Goal: Navigation & Orientation: Understand site structure

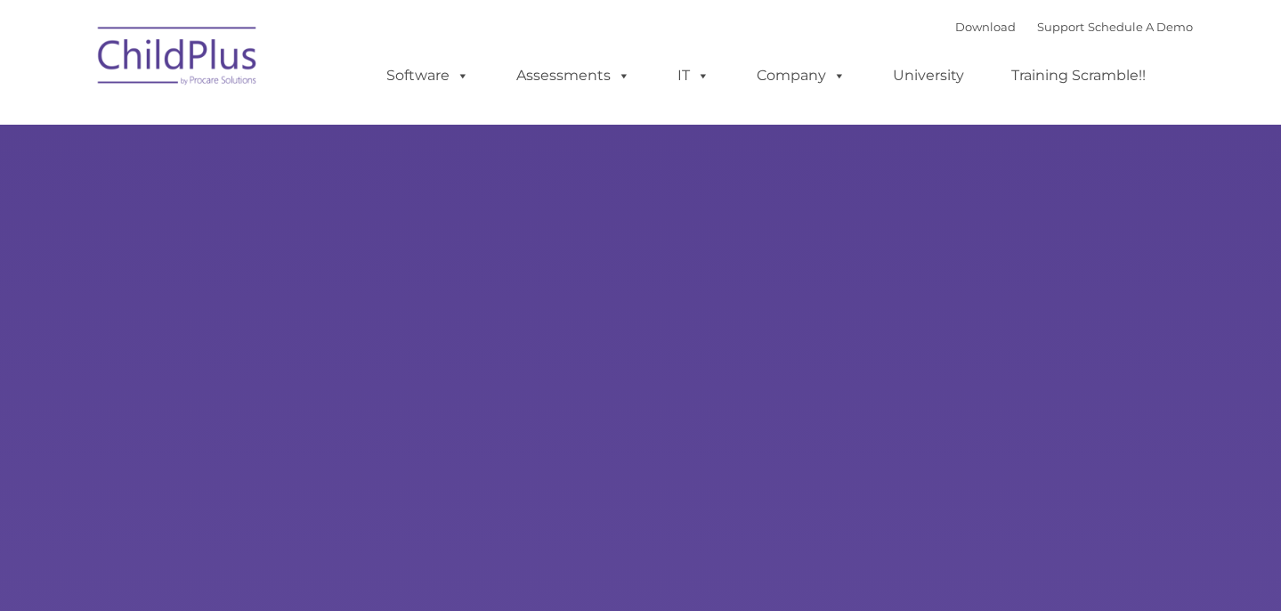
select select "MEDIUM"
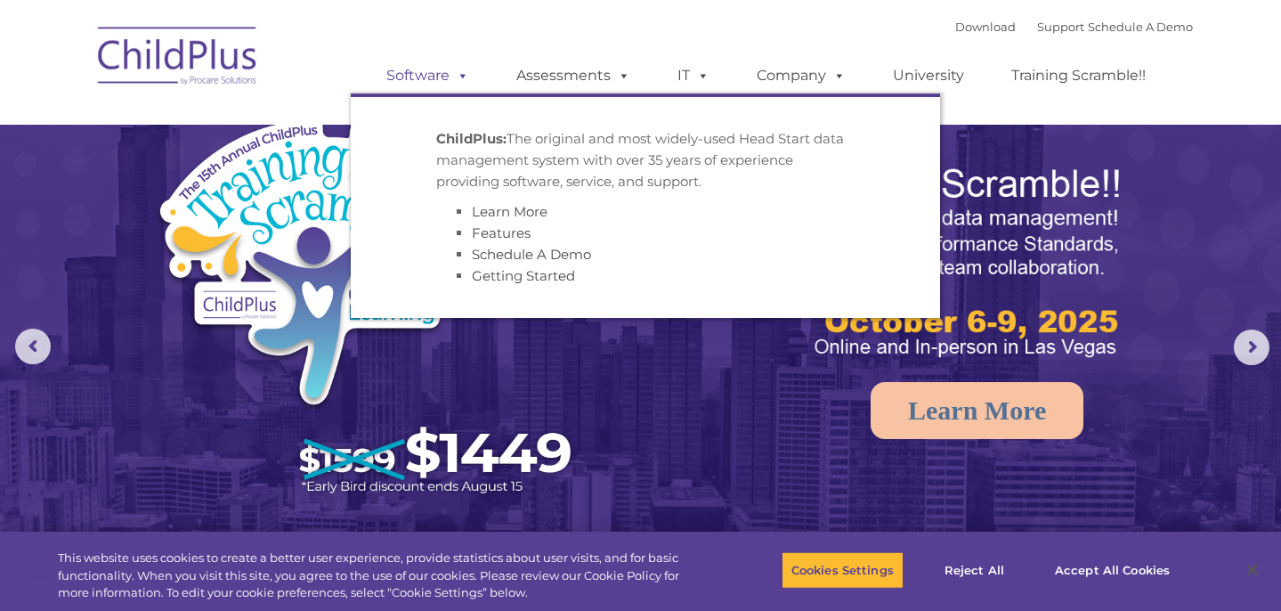
click at [464, 81] on span at bounding box center [460, 75] width 20 height 17
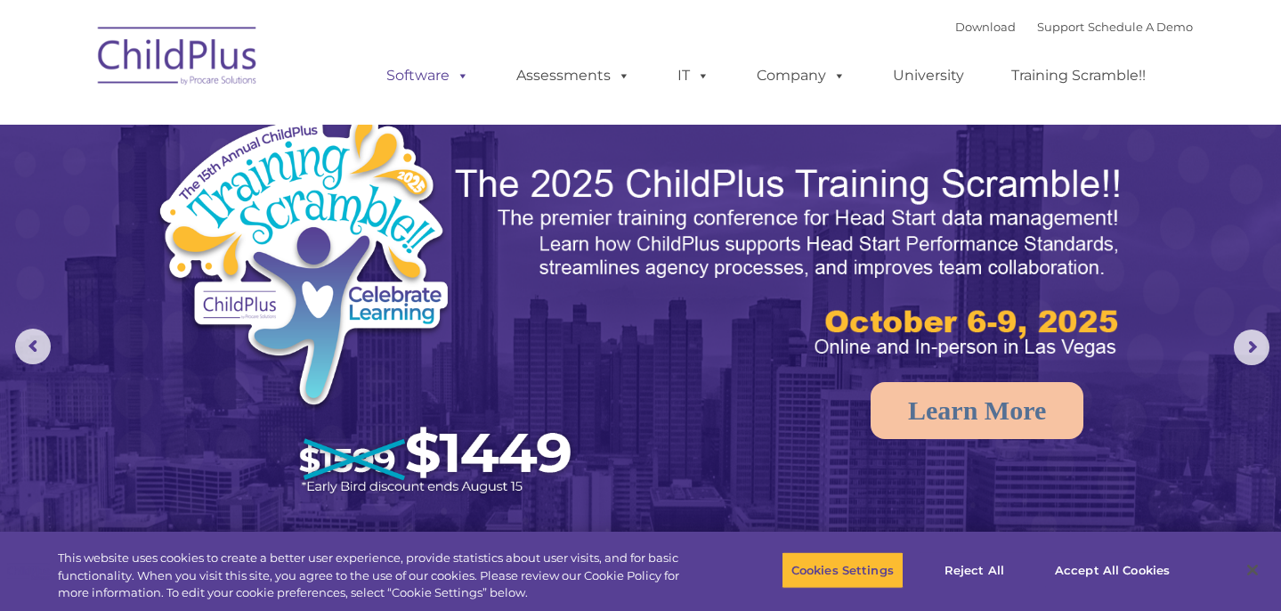
click at [454, 81] on span at bounding box center [460, 75] width 20 height 17
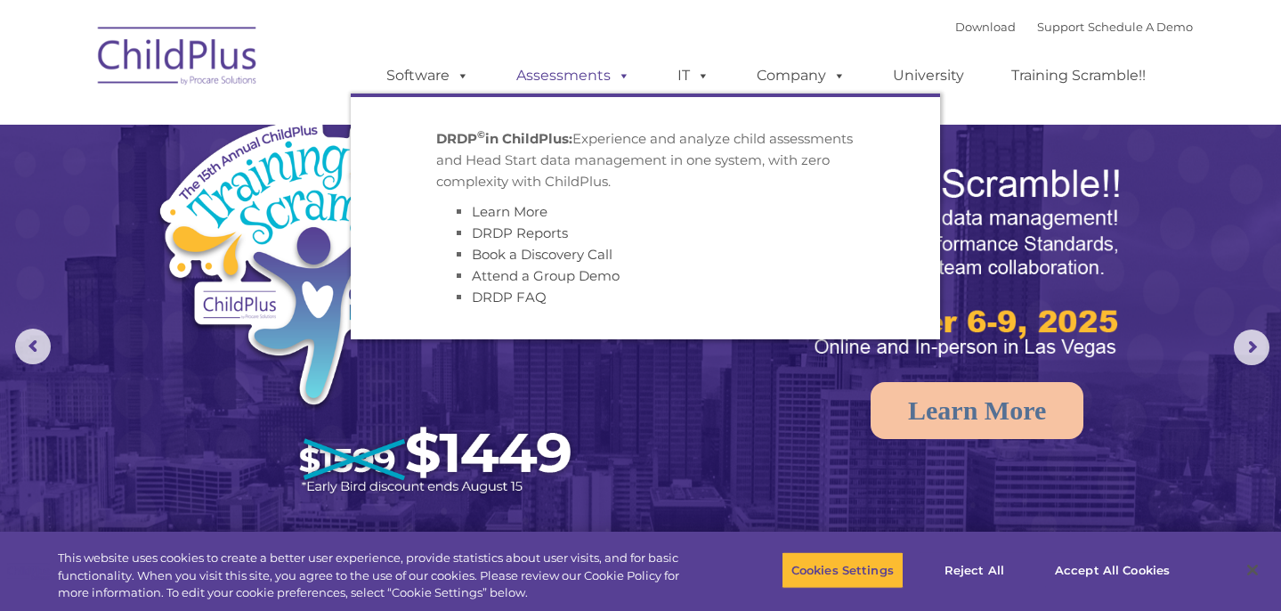
click at [615, 75] on span at bounding box center [621, 75] width 20 height 17
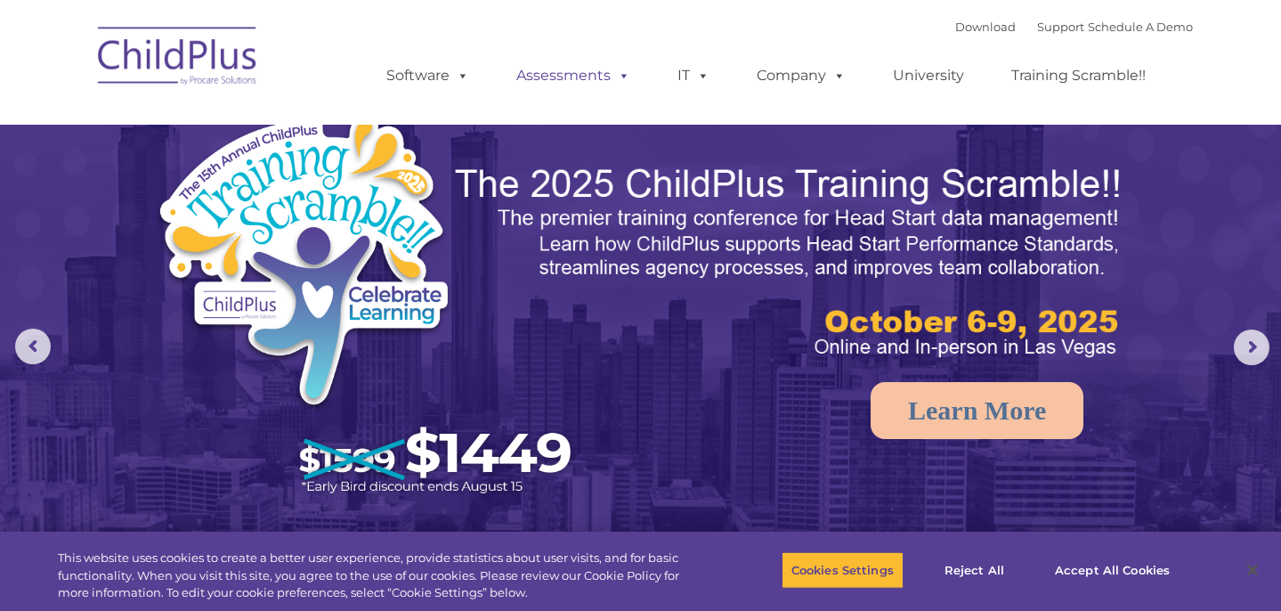
click at [625, 73] on span at bounding box center [621, 75] width 20 height 17
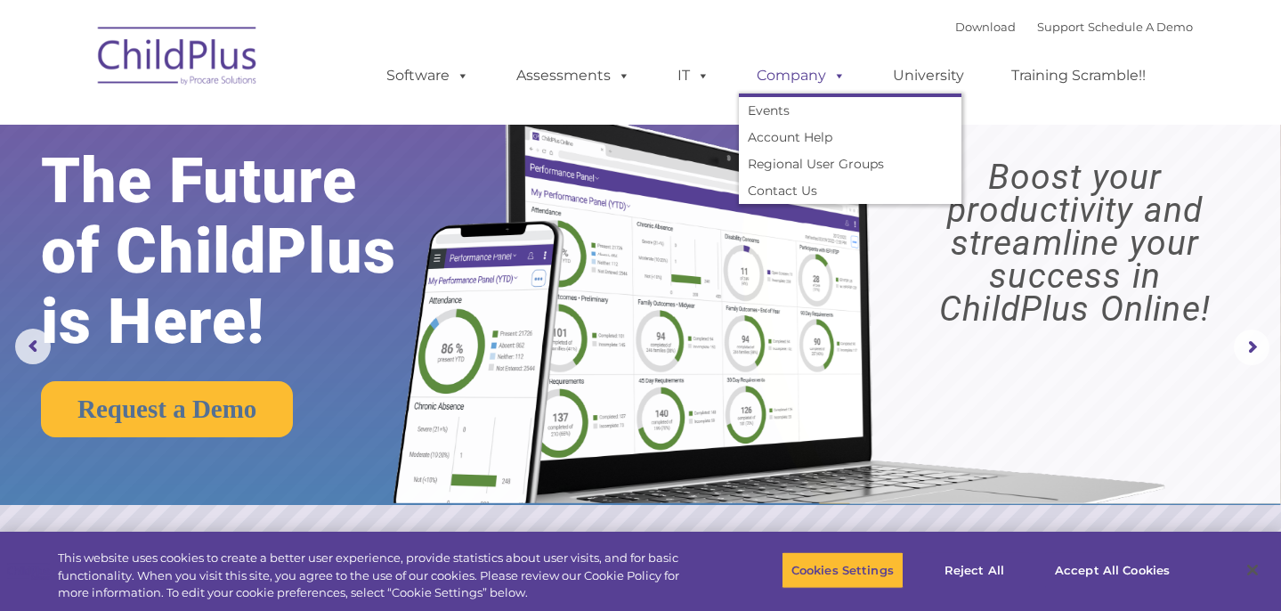
click at [844, 74] on link "Company" at bounding box center [801, 76] width 125 height 36
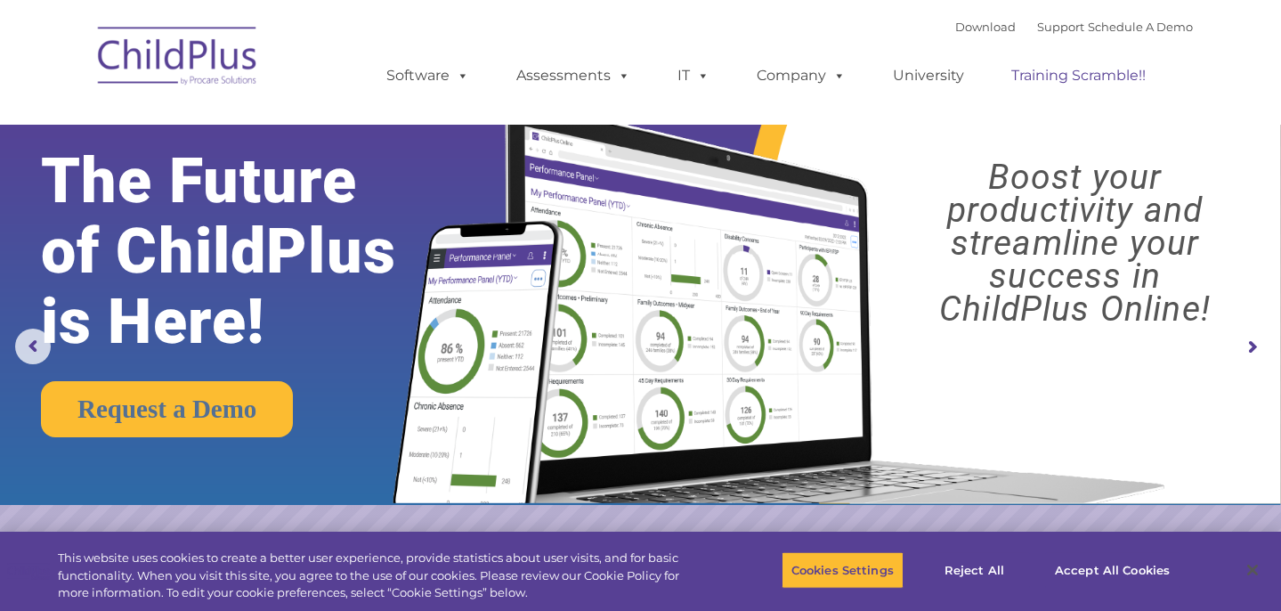
click at [1111, 78] on link "Training Scramble!!" at bounding box center [1079, 76] width 170 height 36
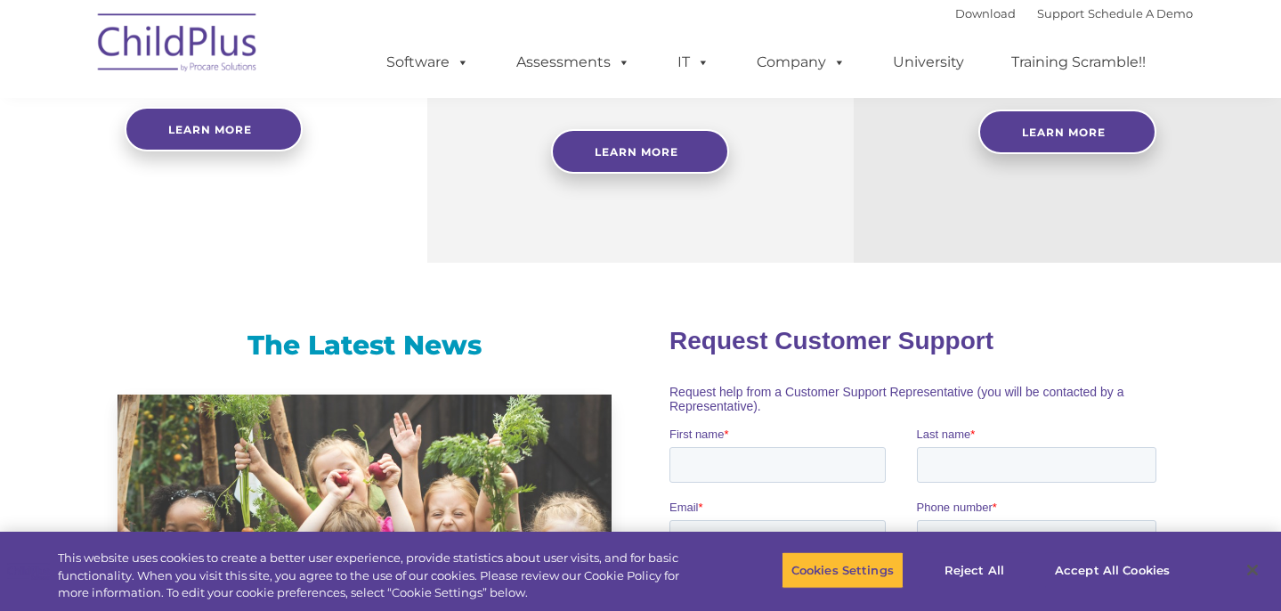
scroll to position [980, 0]
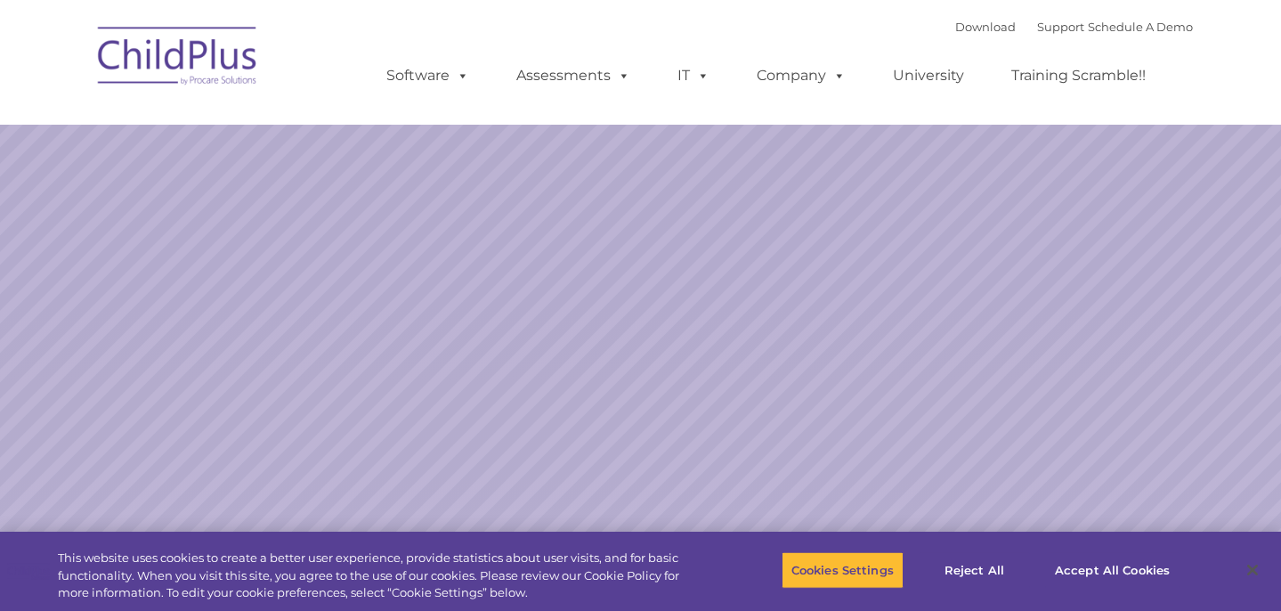
select select "MEDIUM"
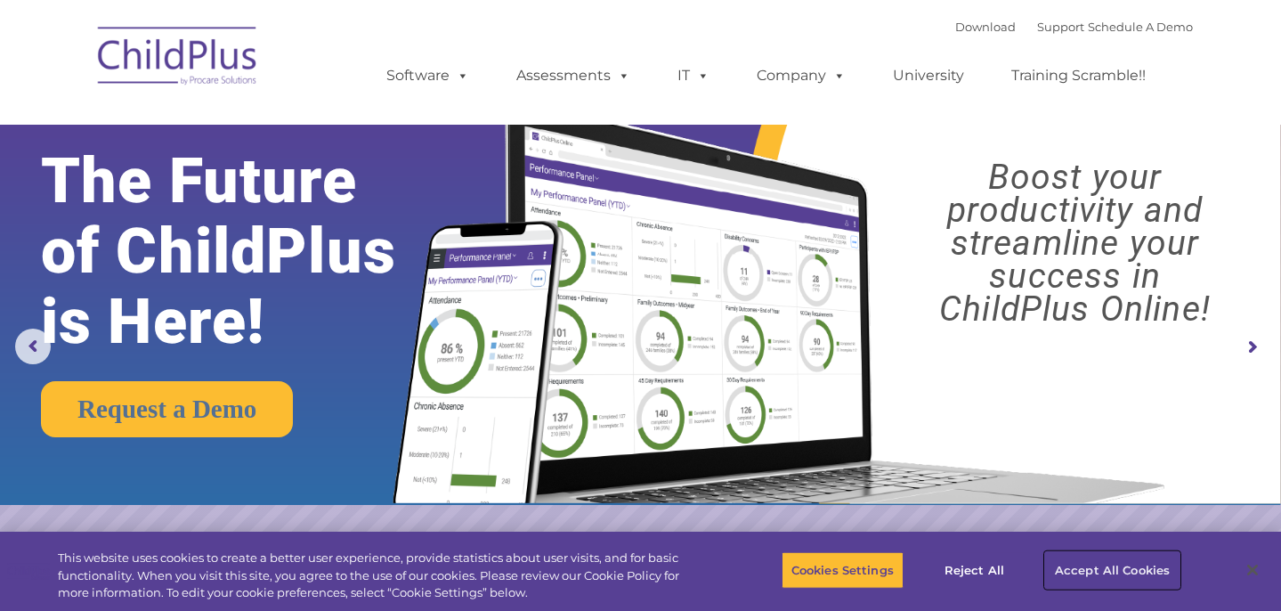
click at [1071, 574] on button "Accept All Cookies" at bounding box center [1112, 569] width 134 height 37
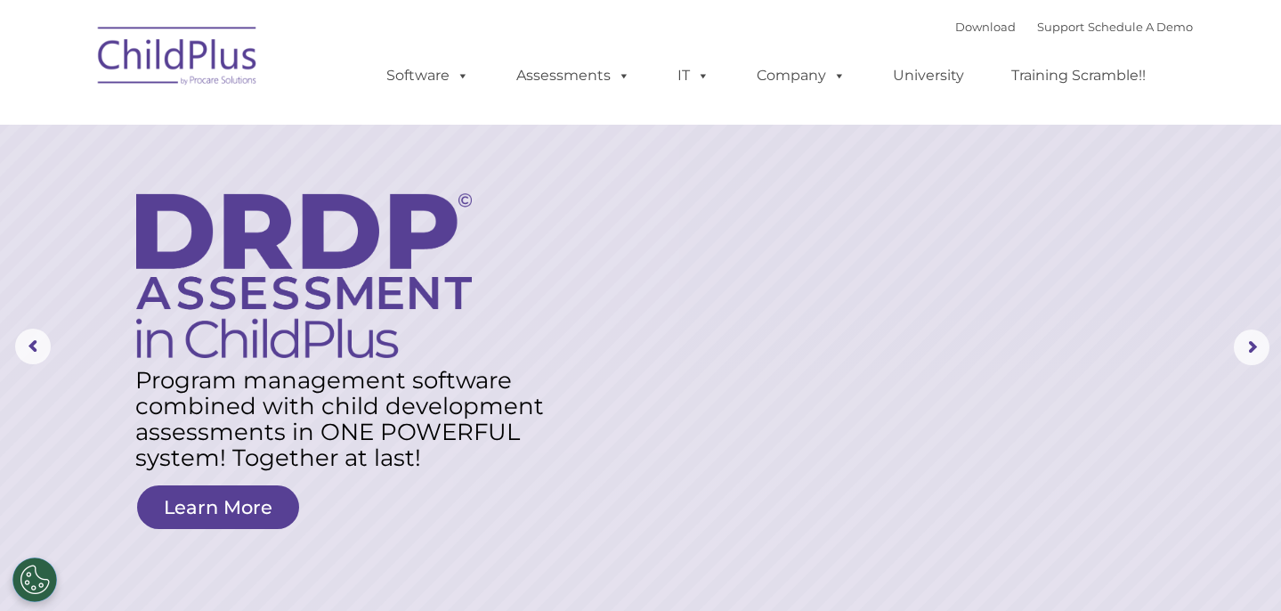
click at [96, 515] on rs-layer at bounding box center [640, 347] width 1281 height 695
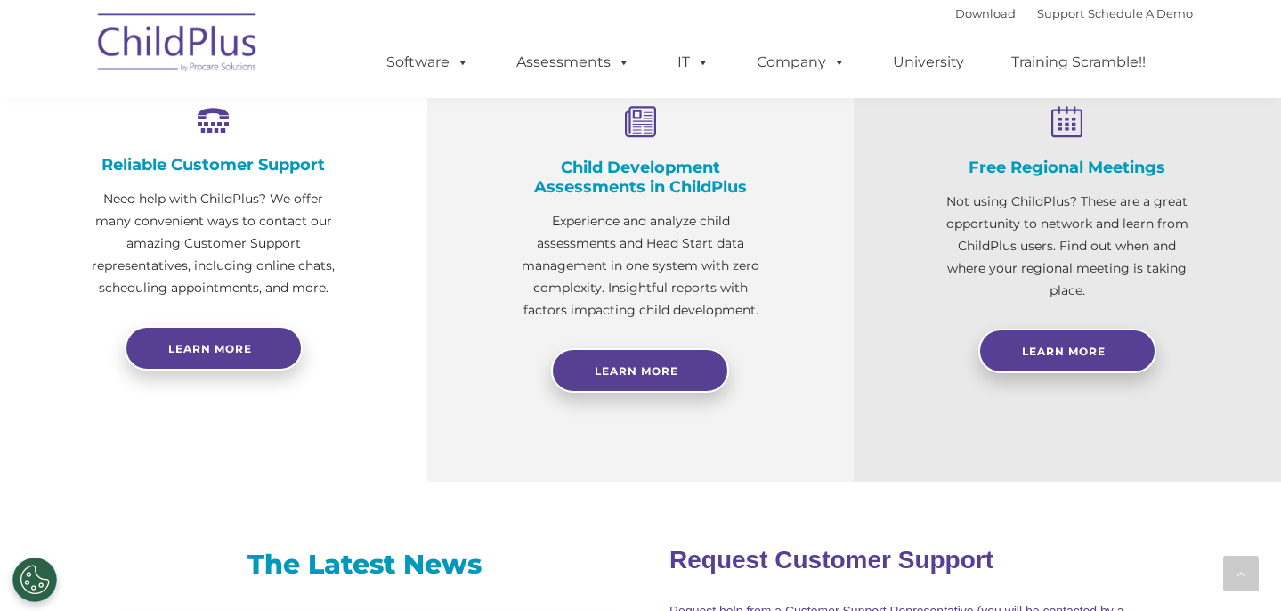
scroll to position [695, 0]
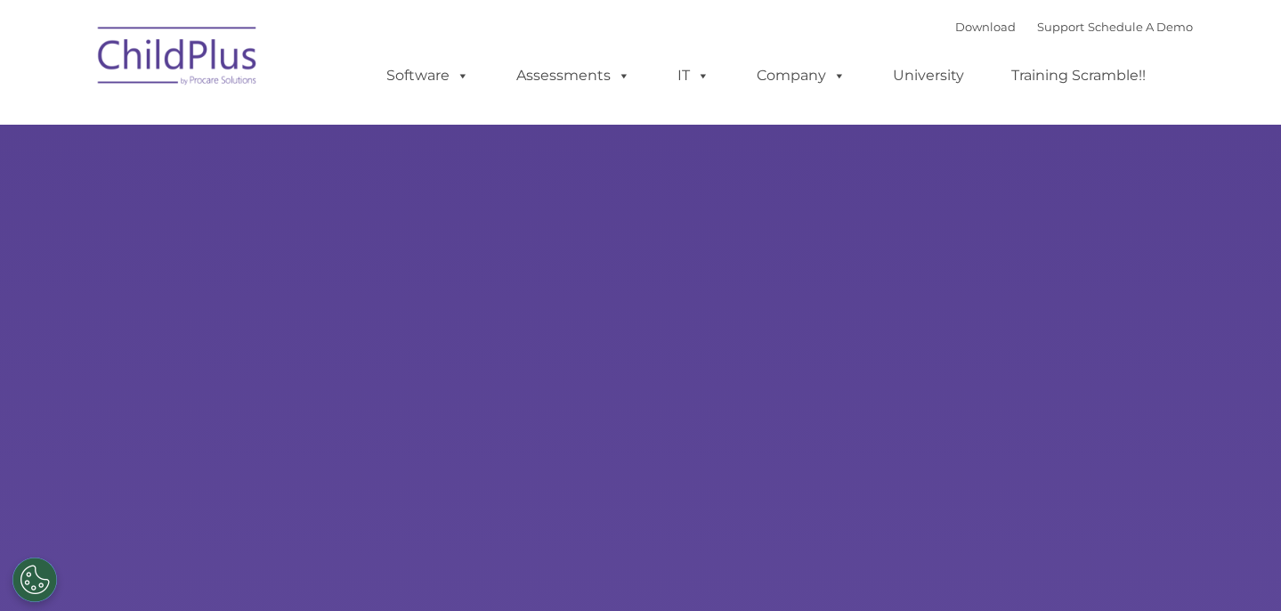
type input ""
select select "MEDIUM"
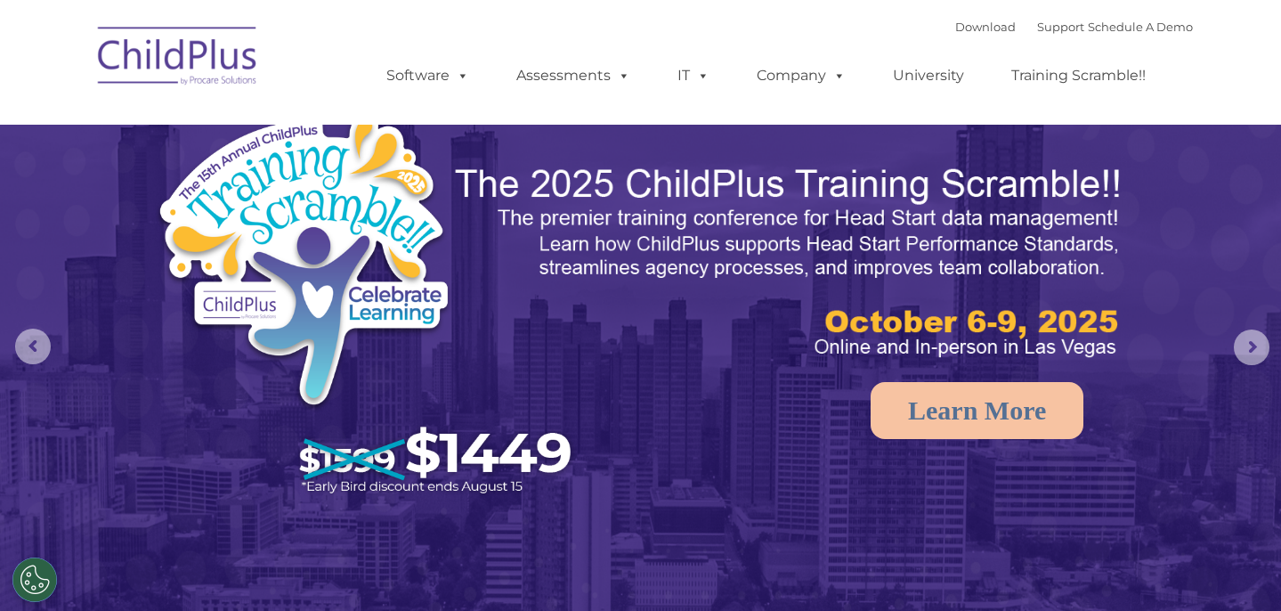
click at [237, 70] on img at bounding box center [178, 58] width 178 height 89
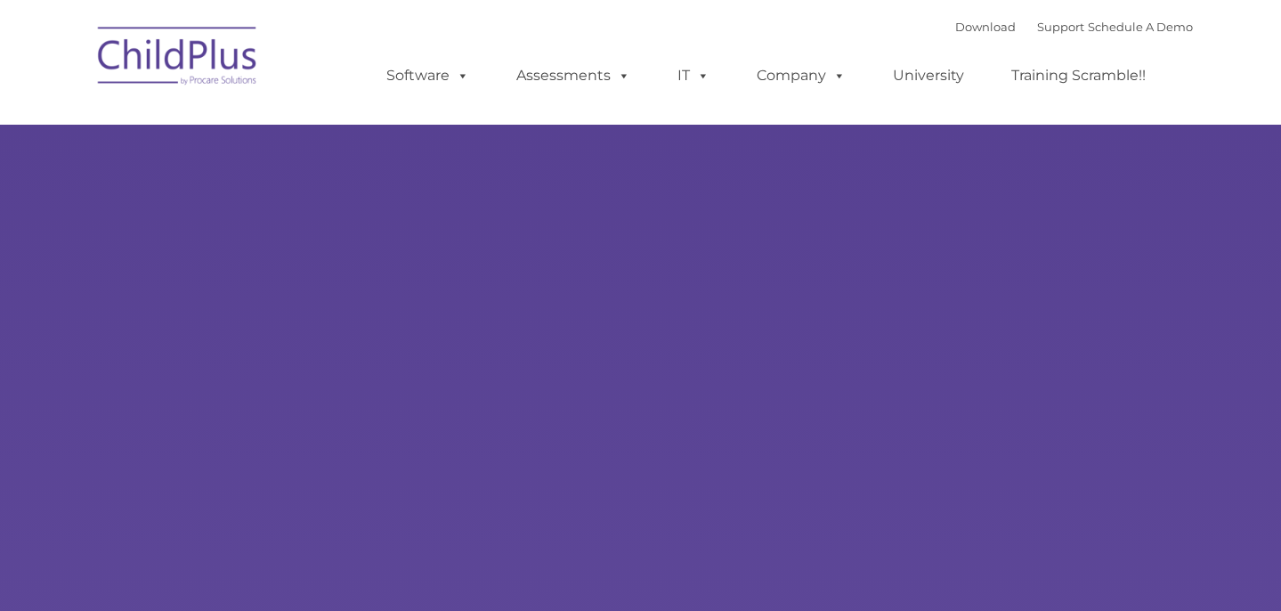
type input ""
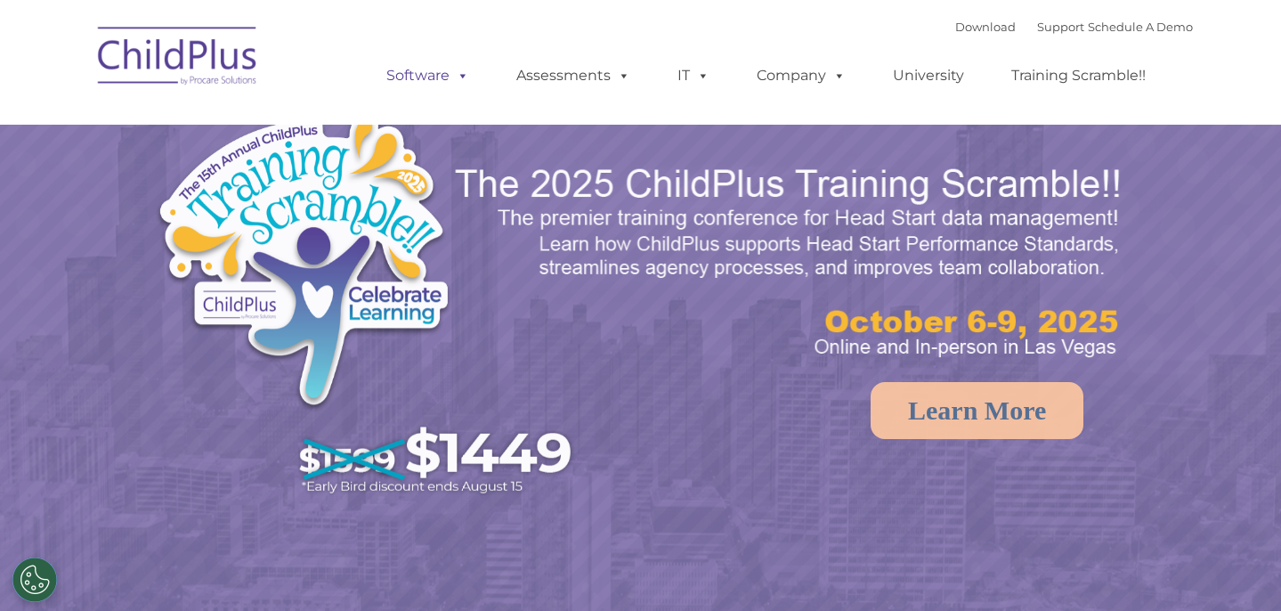
select select "MEDIUM"
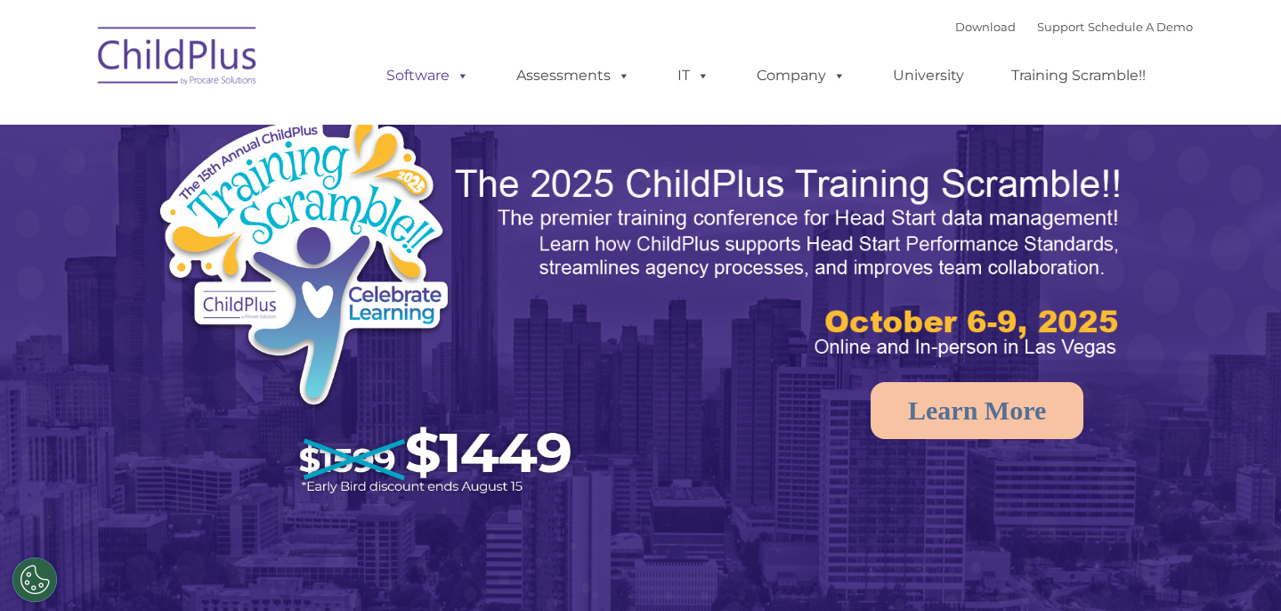
click at [451, 83] on span at bounding box center [460, 75] width 20 height 17
click at [454, 89] on link "Software" at bounding box center [428, 76] width 118 height 36
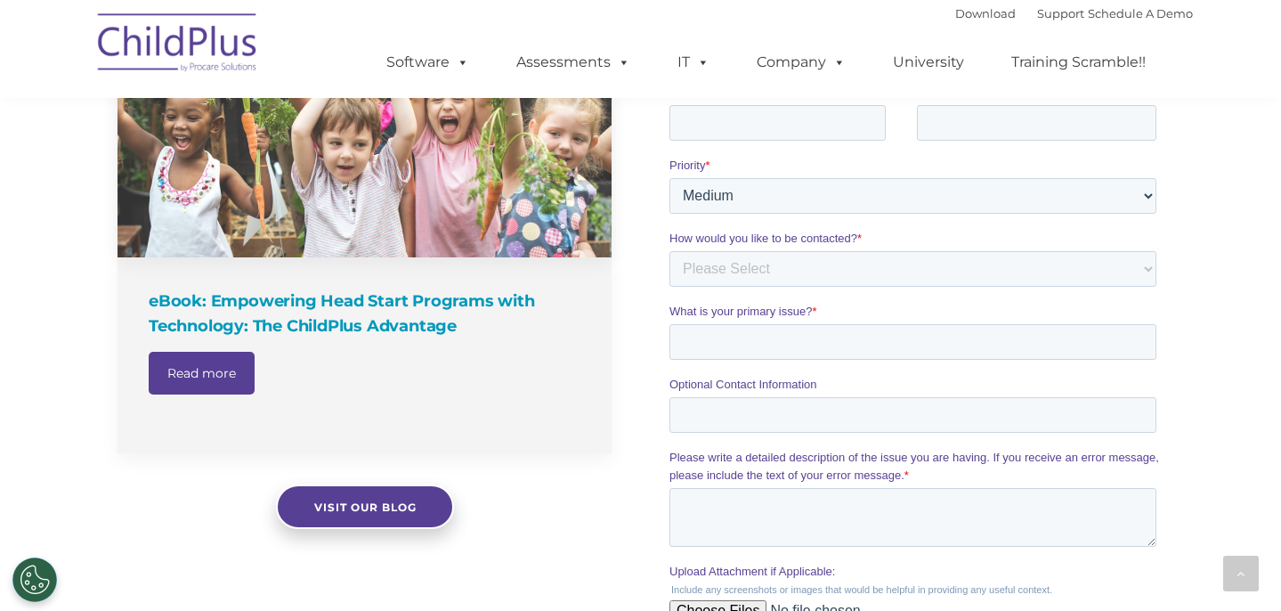
scroll to position [1327, 0]
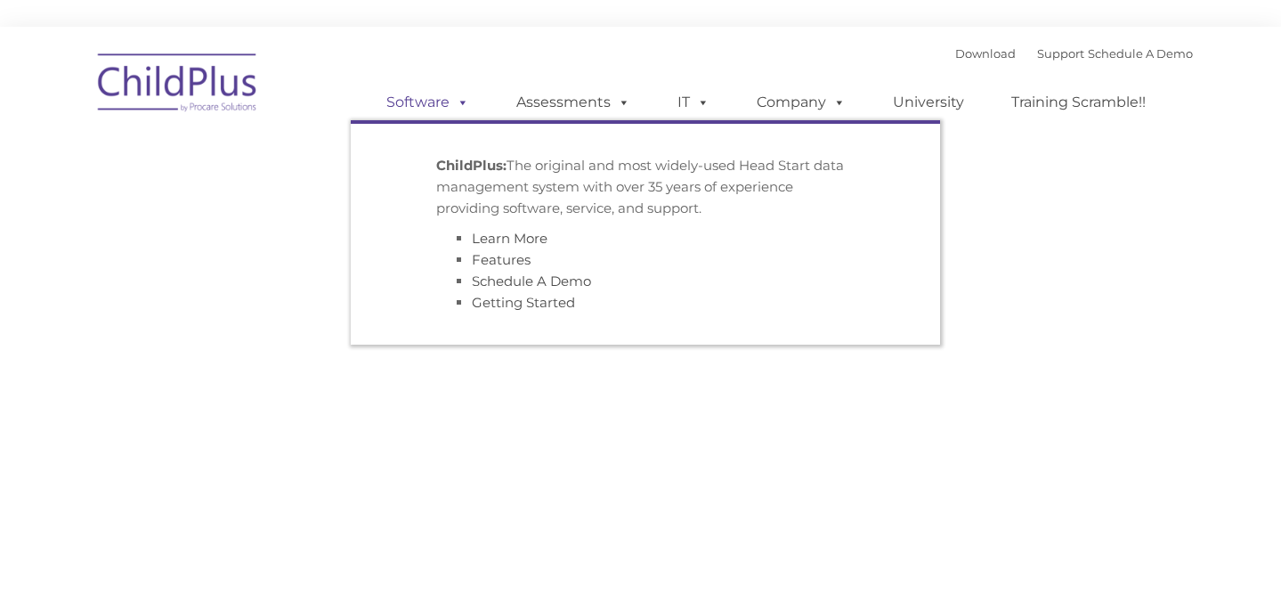
type input ""
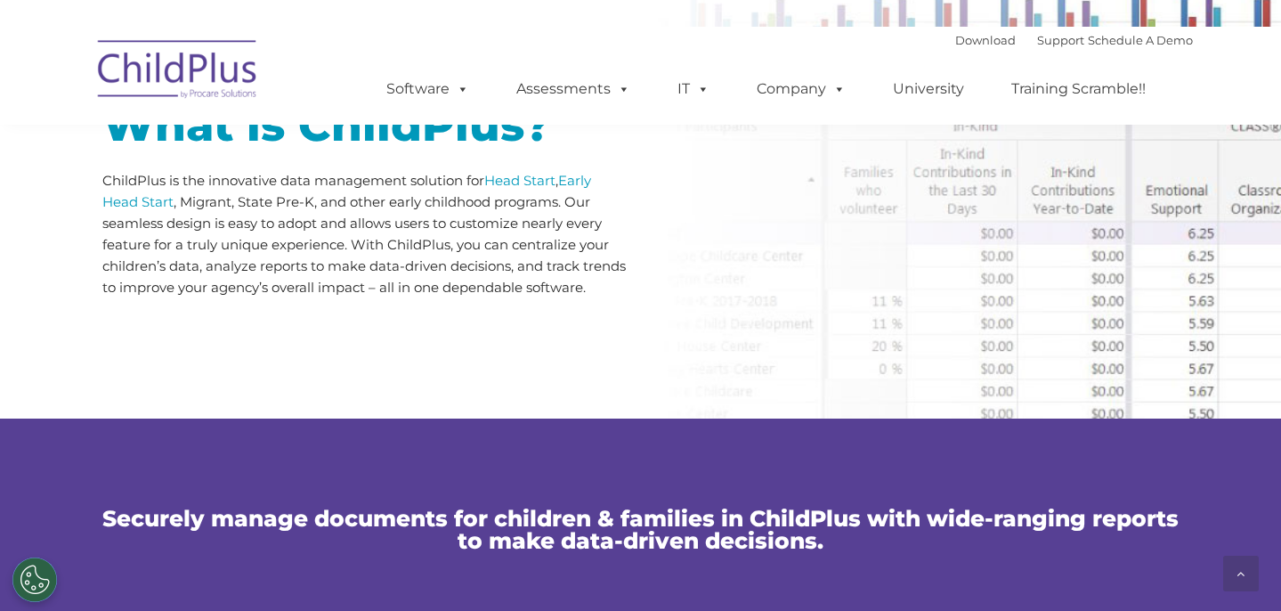
scroll to position [935, 0]
